Goal: Task Accomplishment & Management: Manage account settings

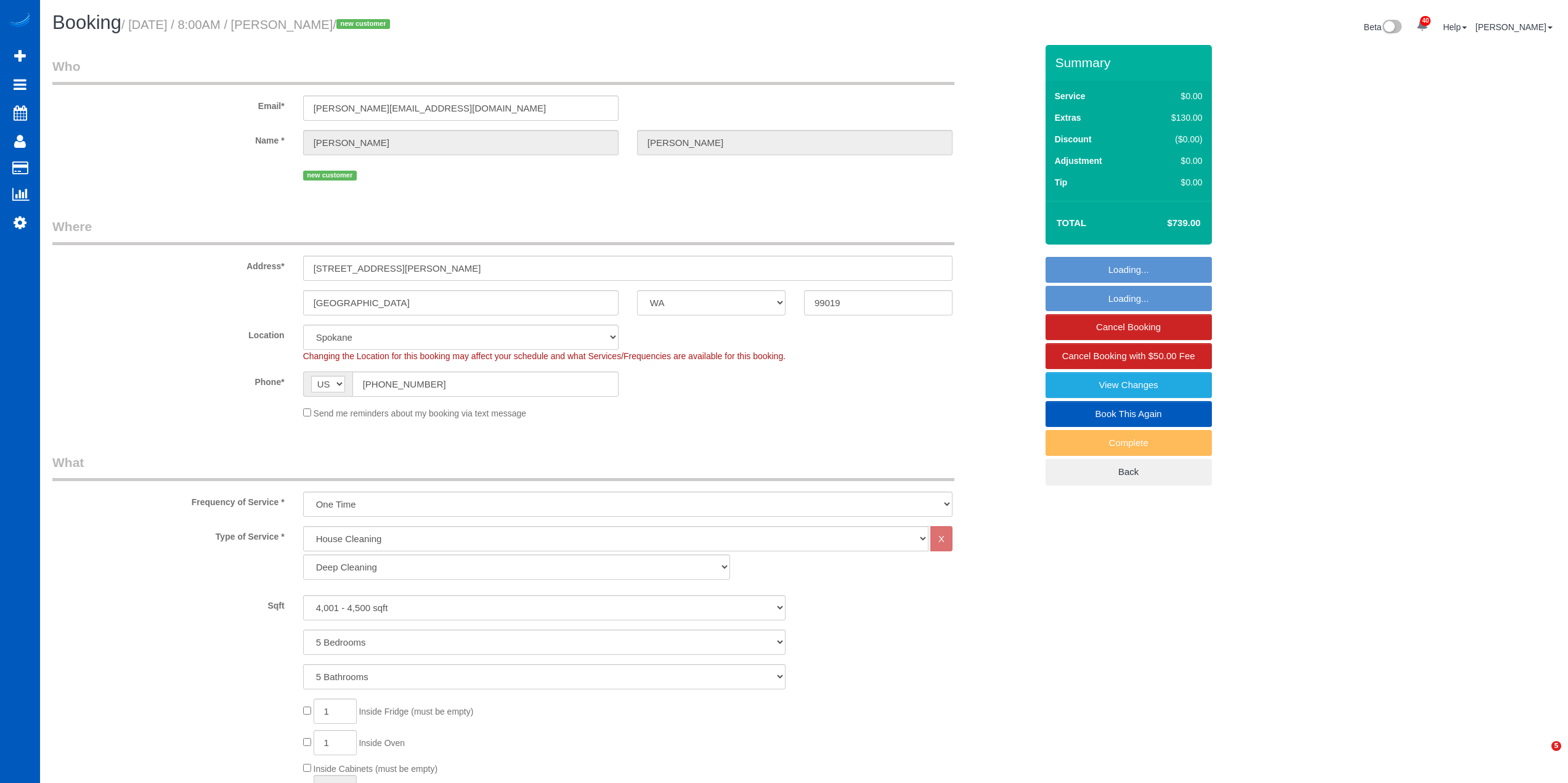
select select "WA"
select select "199"
select select "4001"
select select "5"
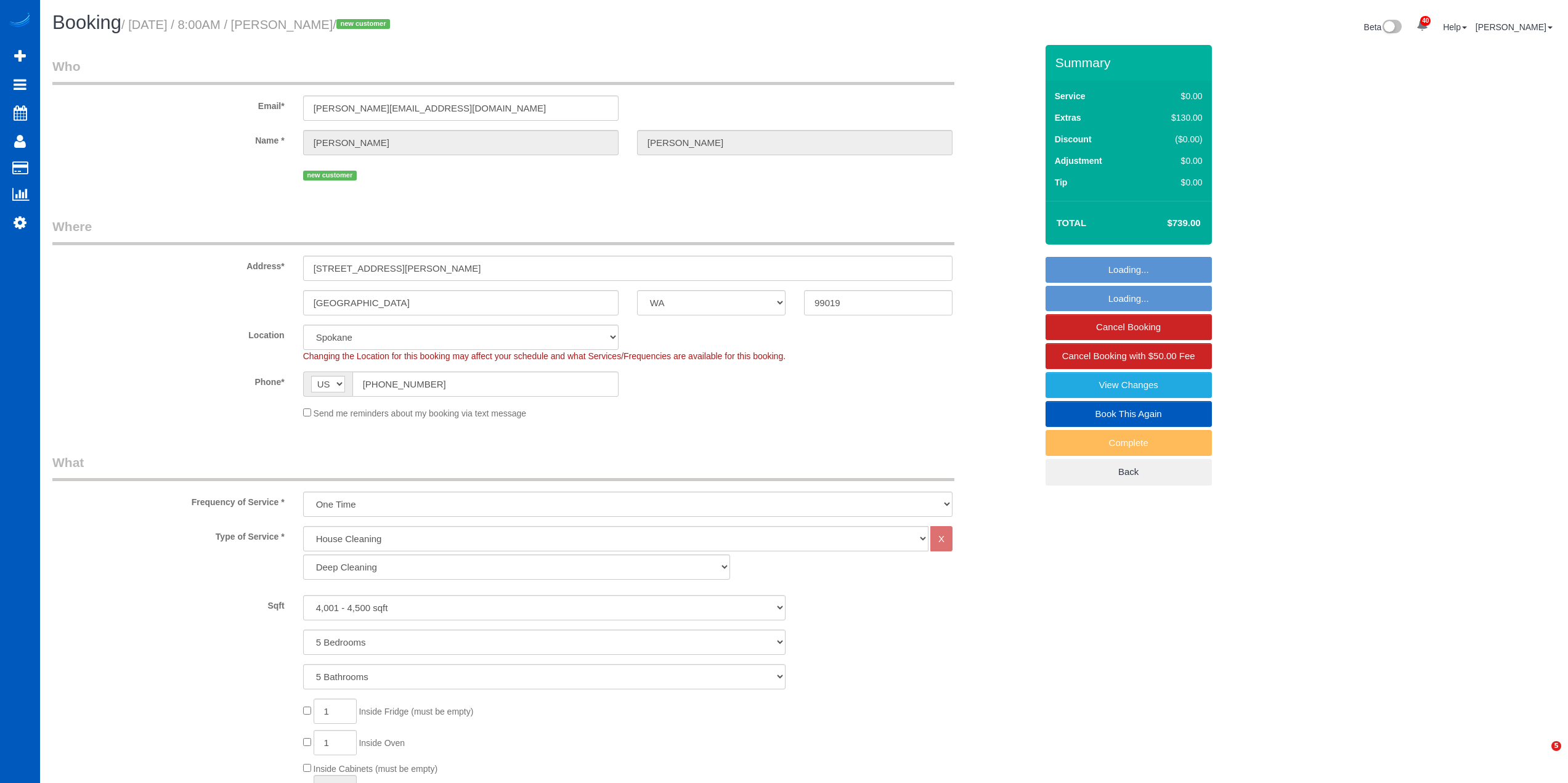
select select "spot1"
select select "number:33"
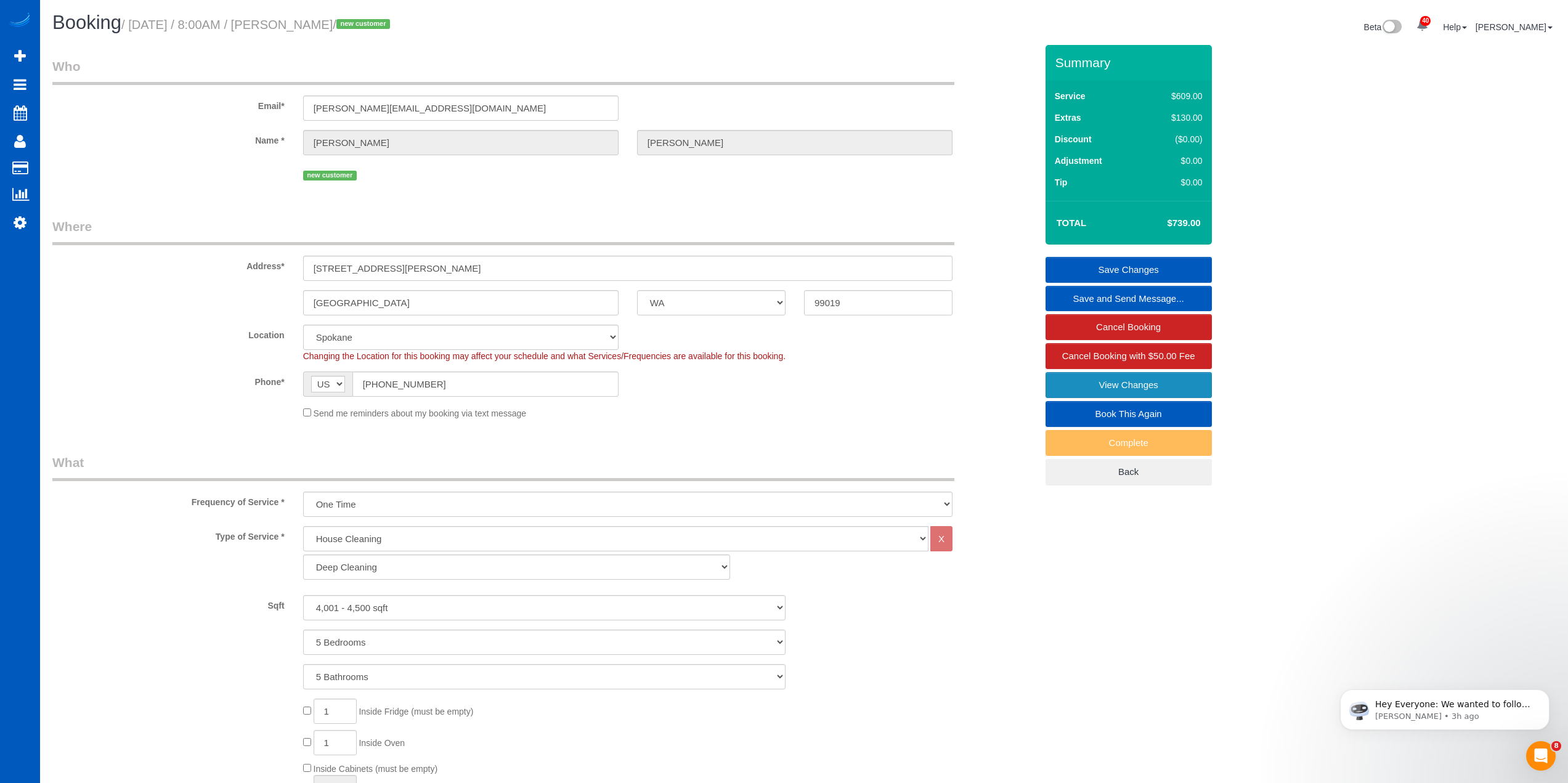
click at [1165, 386] on link "View Changes" at bounding box center [1129, 385] width 166 height 26
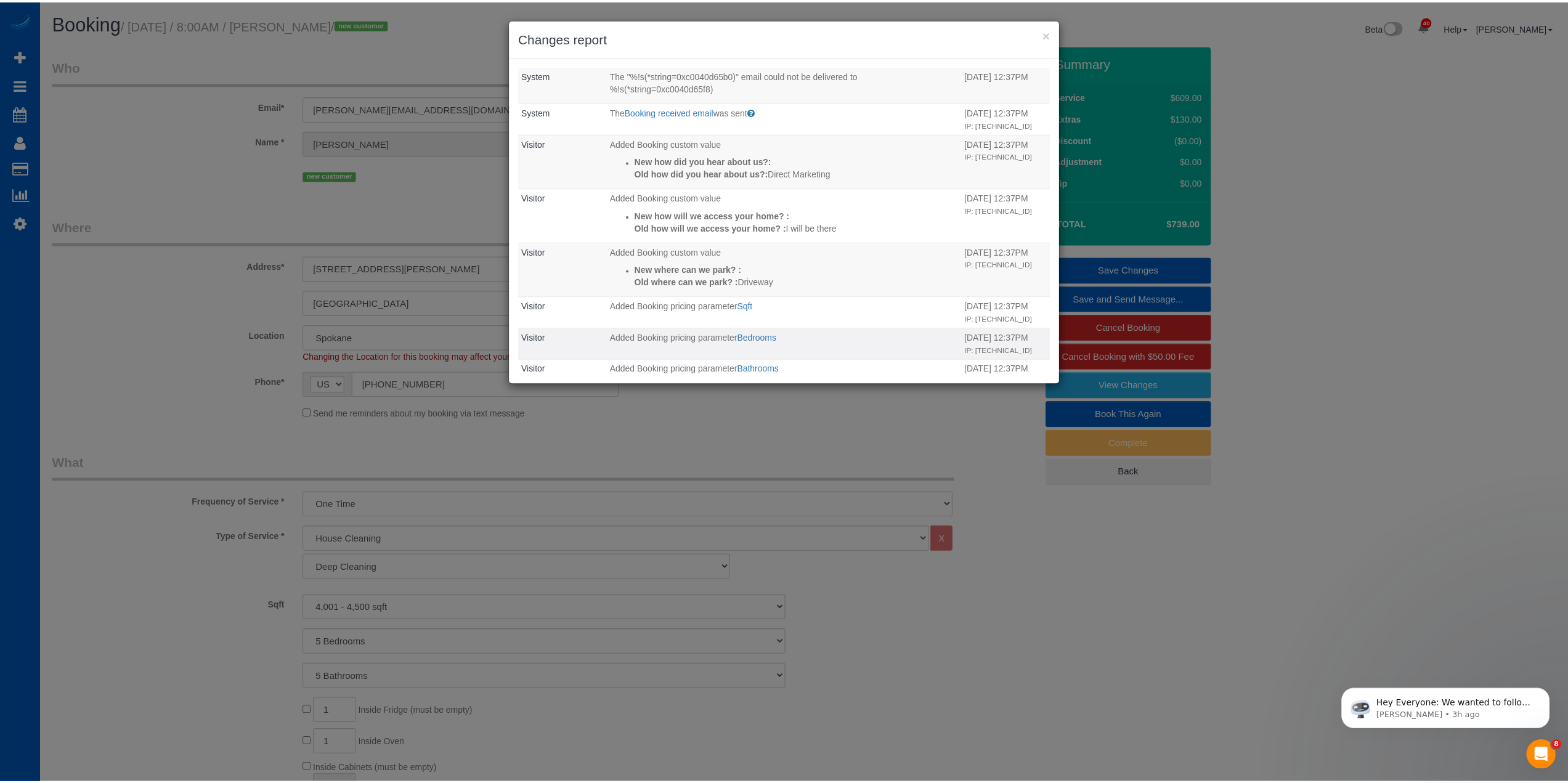
scroll to position [524, 0]
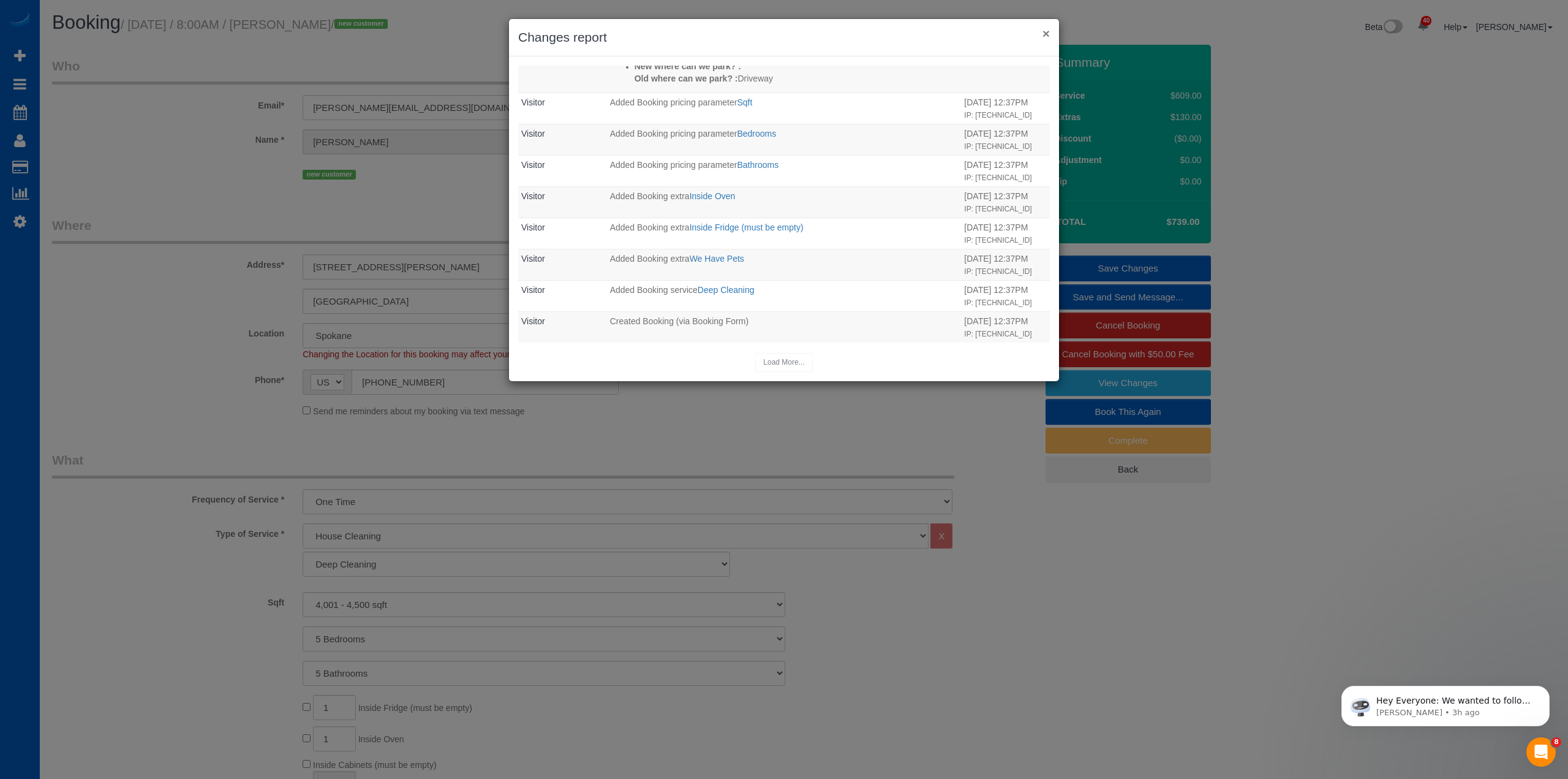
click at [1046, 36] on button "×" at bounding box center [1046, 33] width 8 height 13
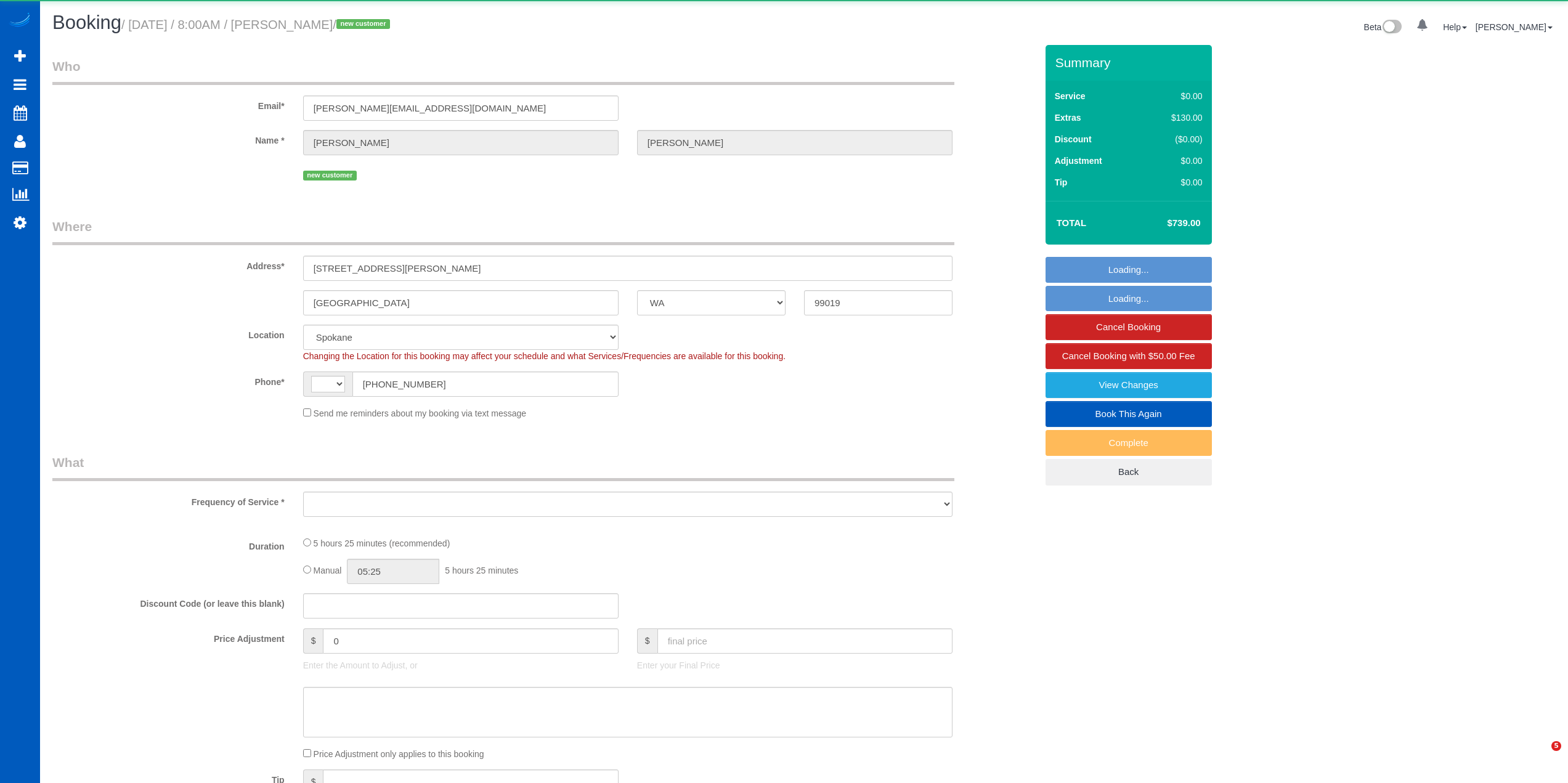
select select "WA"
select select "number:33"
select select "string:US"
select select "object:1075"
select select "string:fspay-c7029251-eded-41ec-ab0a-953fed219f17"
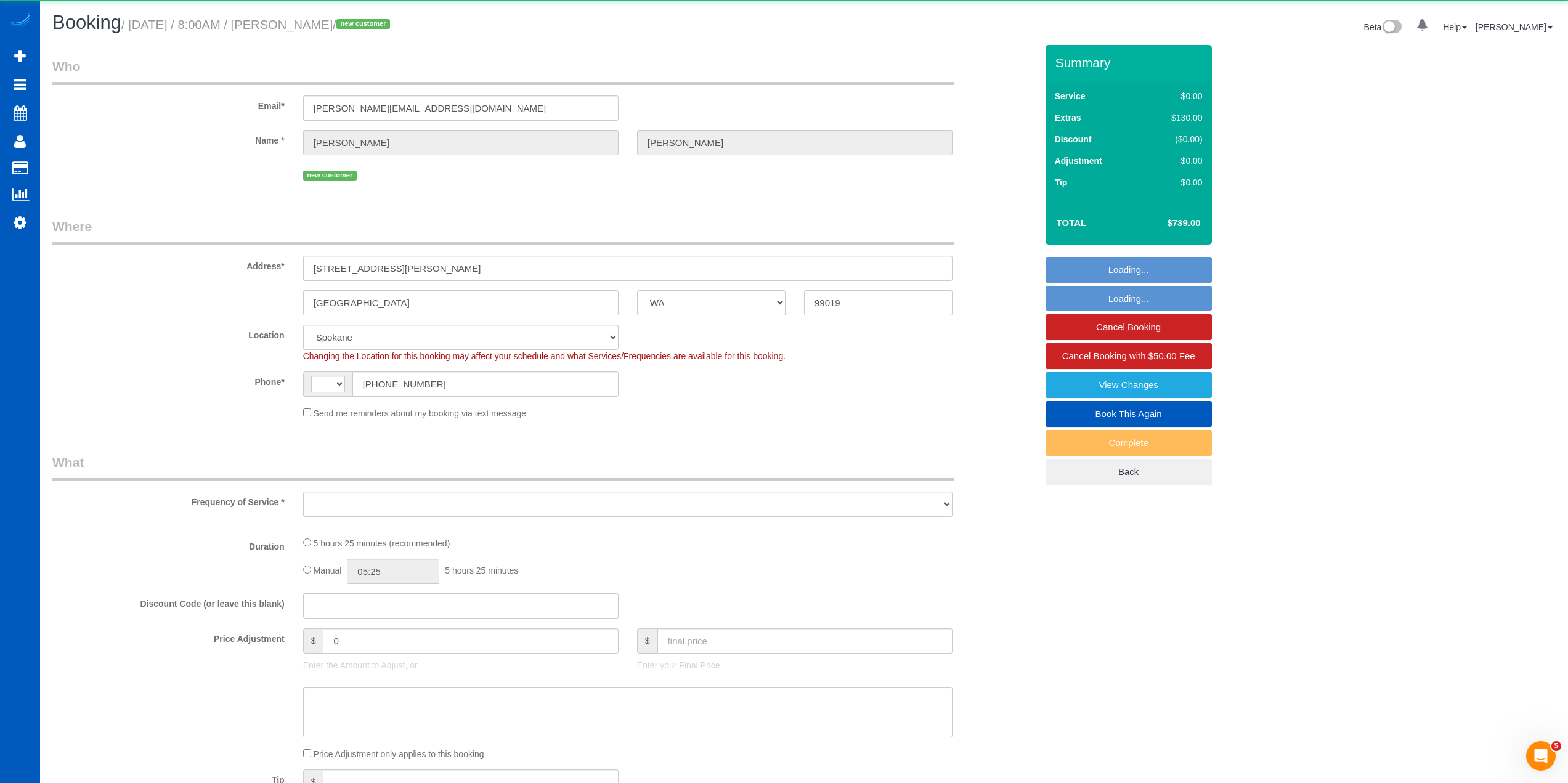
select select "199"
select select "4001"
select select "5"
select select "spot1"
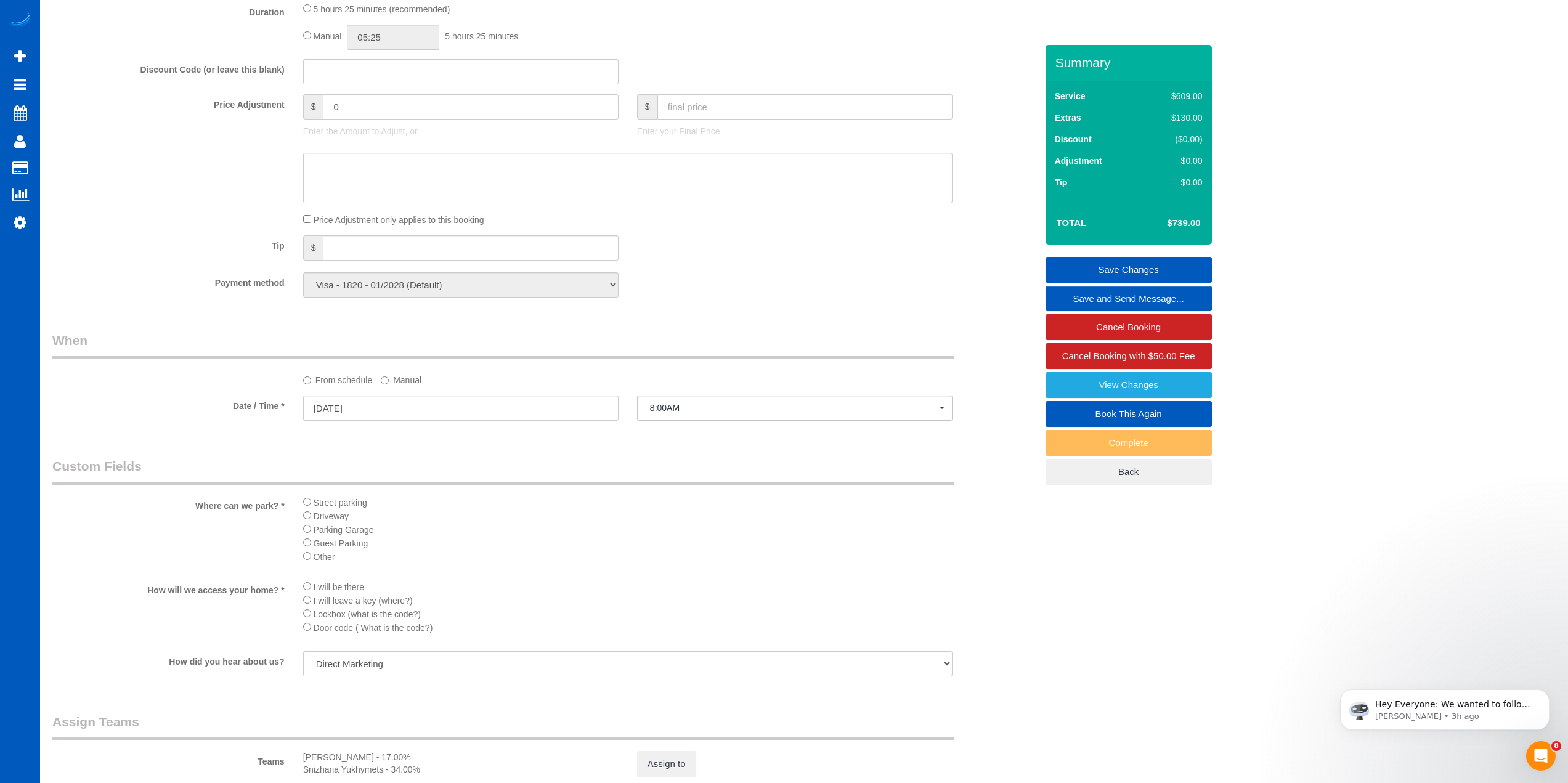
scroll to position [1352, 0]
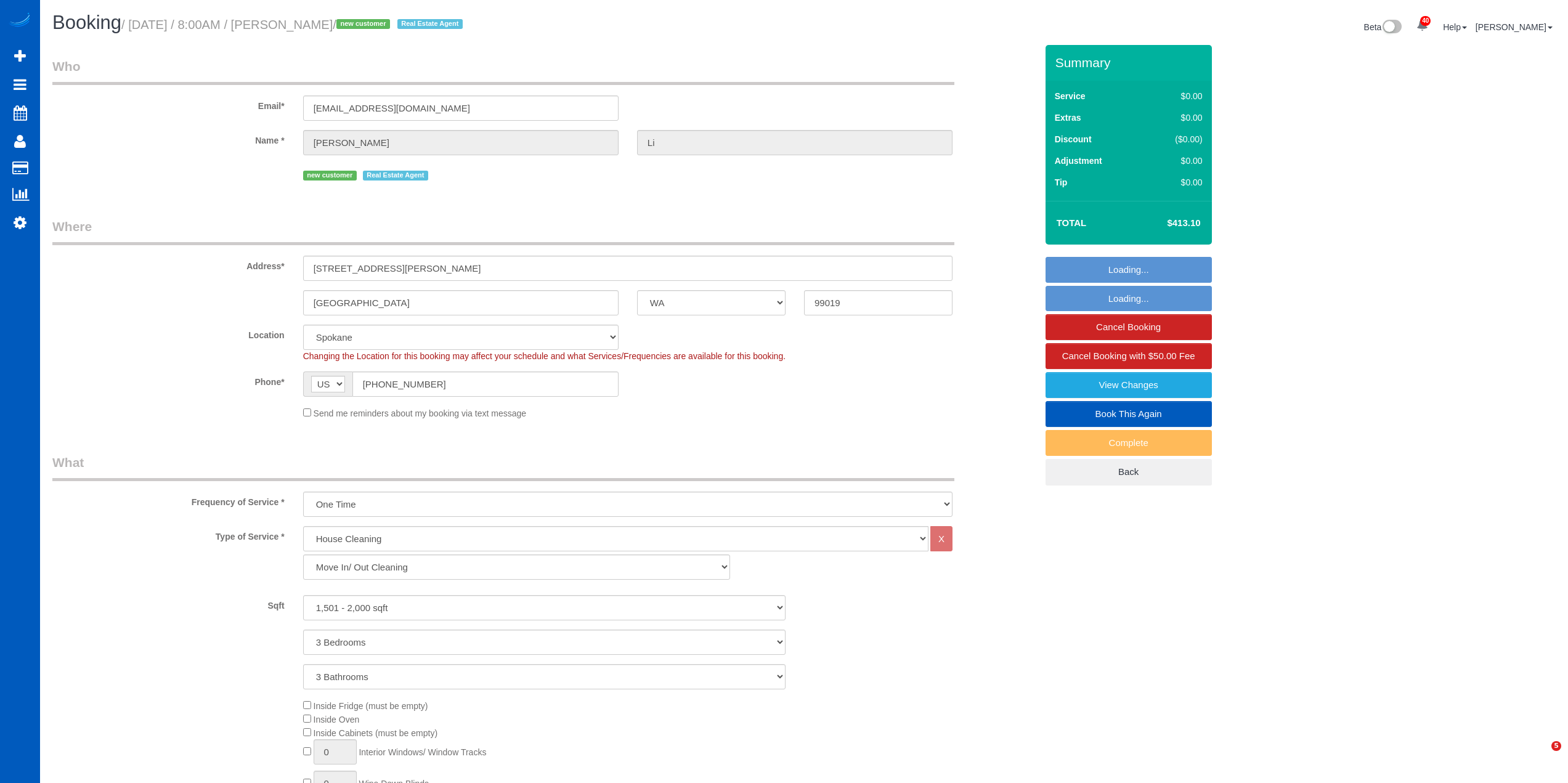
select select "WA"
select select "199"
select select "1501"
select select "3"
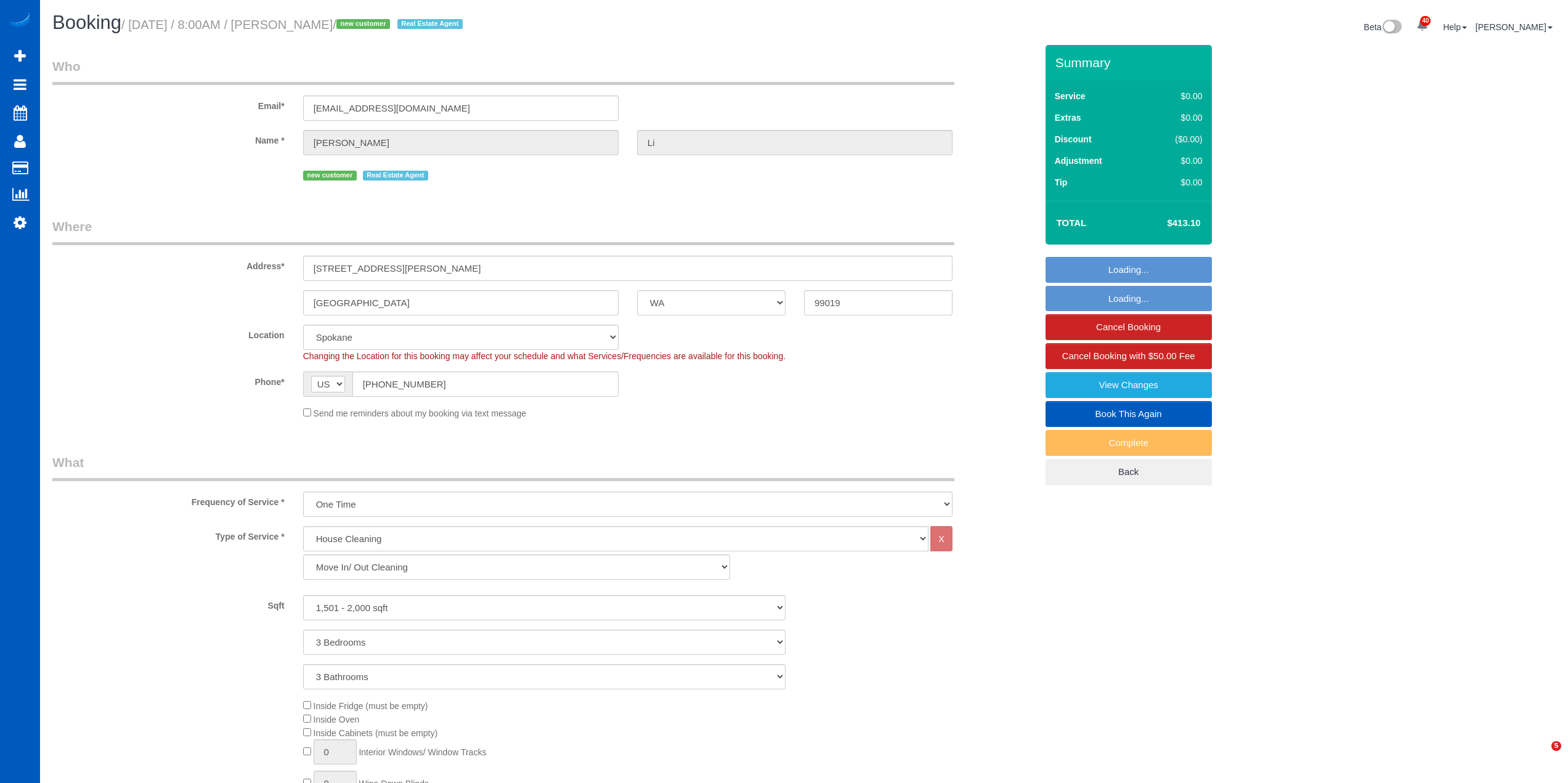
select select "spot1"
